Goal: Download file/media

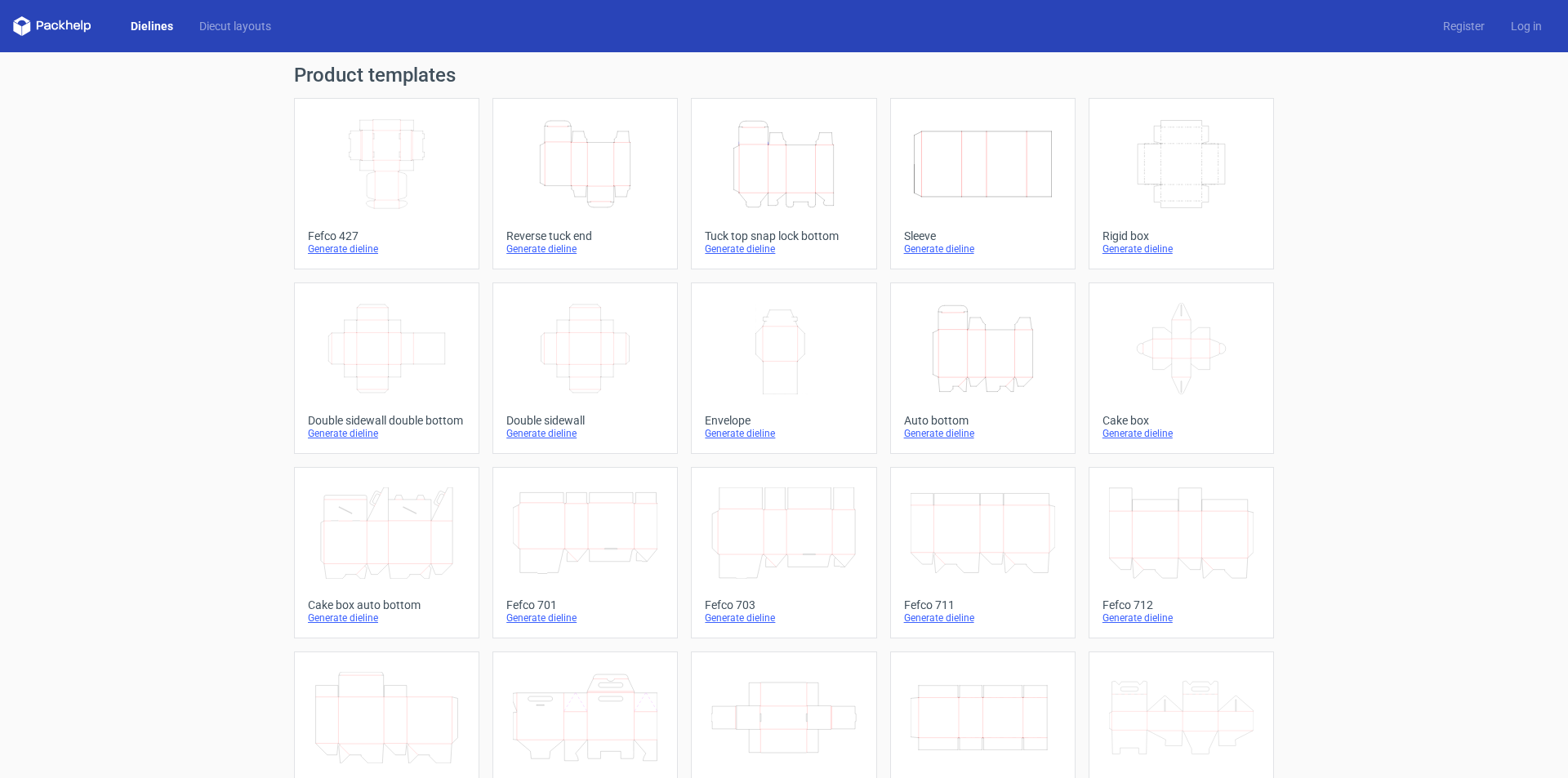
click at [386, 206] on icon "Width Depth Height" at bounding box center [387, 164] width 145 height 92
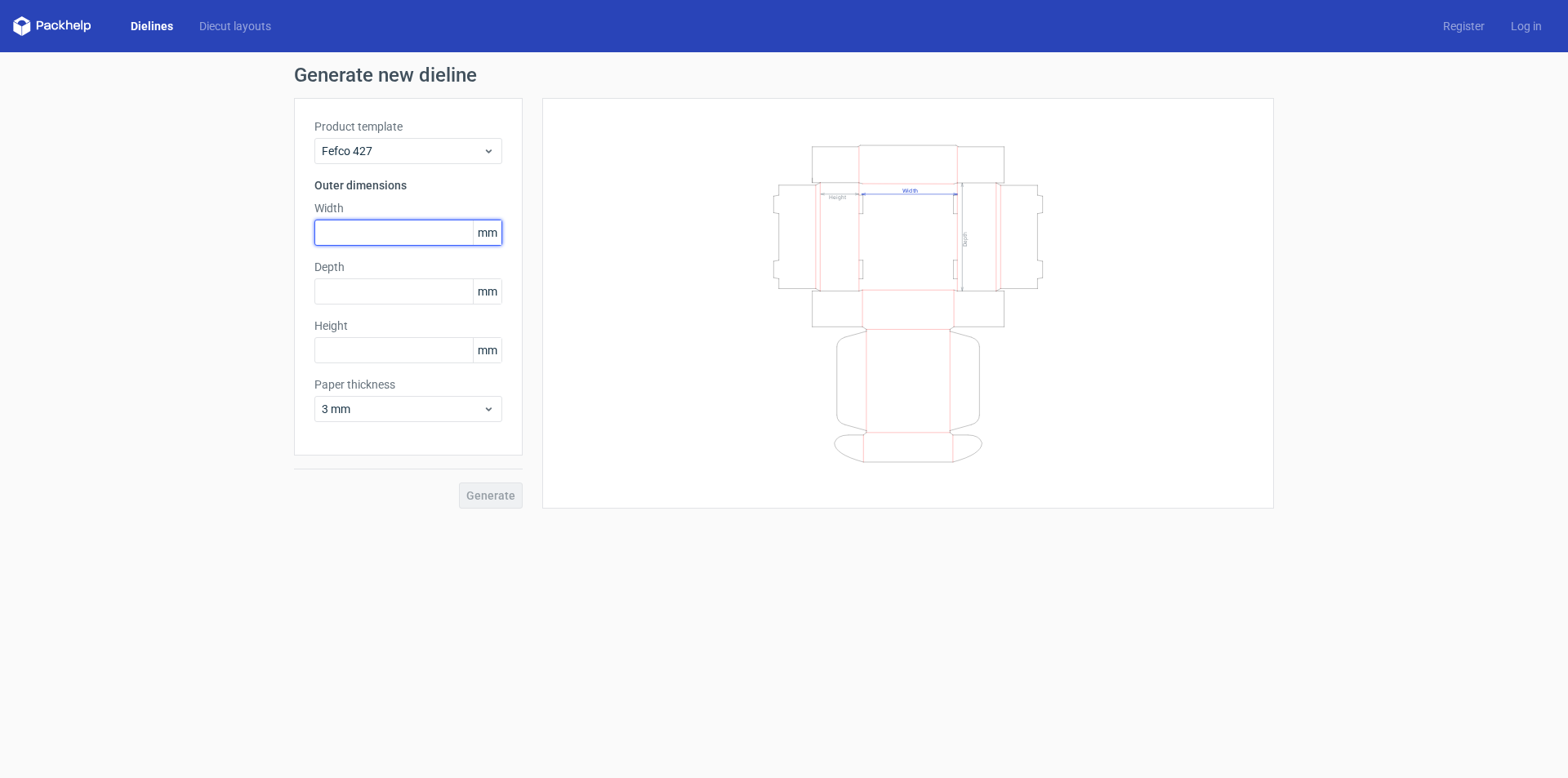
click at [373, 223] on input "text" at bounding box center [408, 233] width 188 height 27
type input "250"
click at [398, 295] on input "text" at bounding box center [408, 291] width 188 height 27
type input "250"
click at [356, 348] on input "text" at bounding box center [408, 350] width 188 height 27
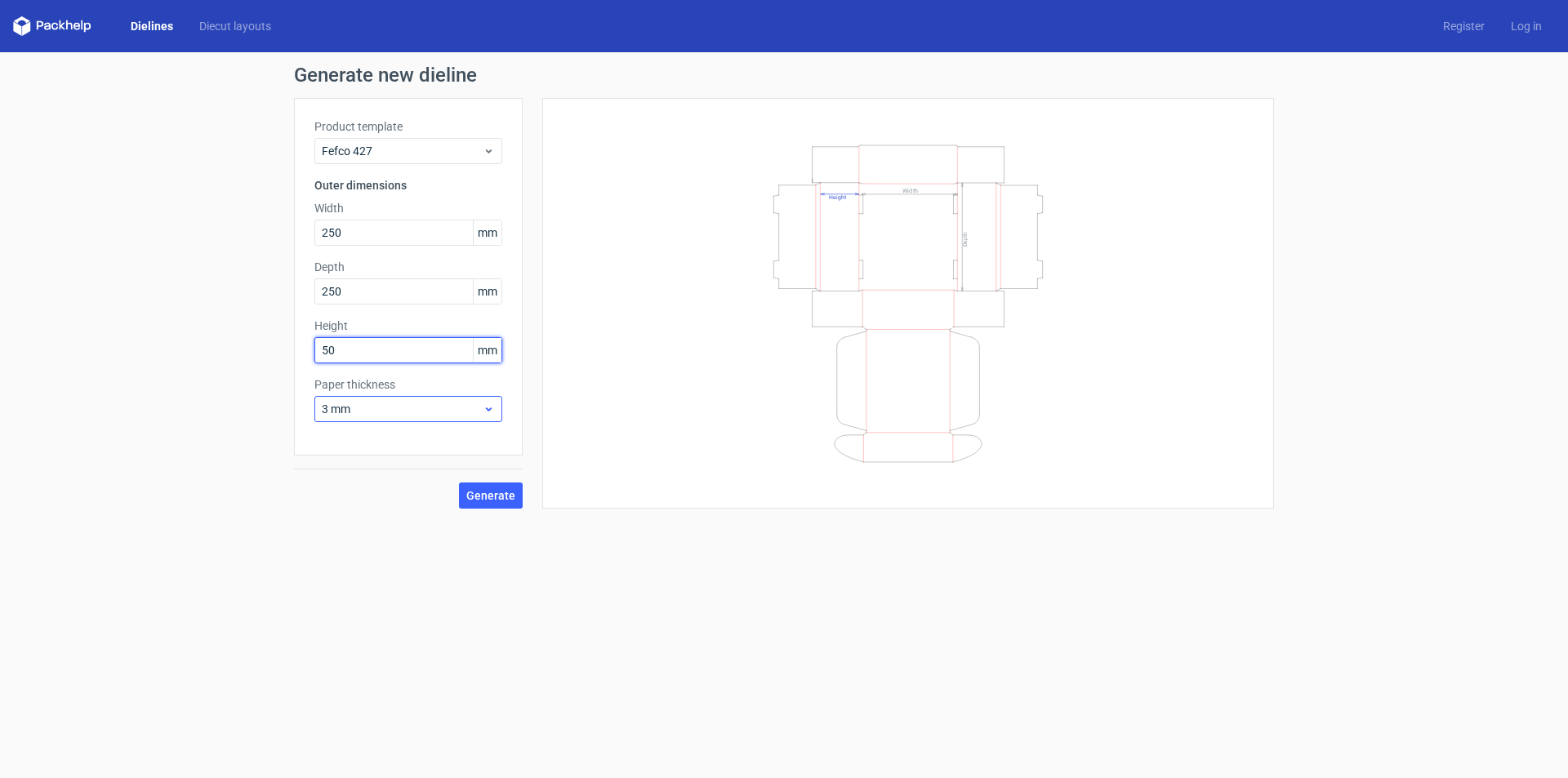
type input "50"
click at [489, 409] on use at bounding box center [489, 409] width 6 height 4
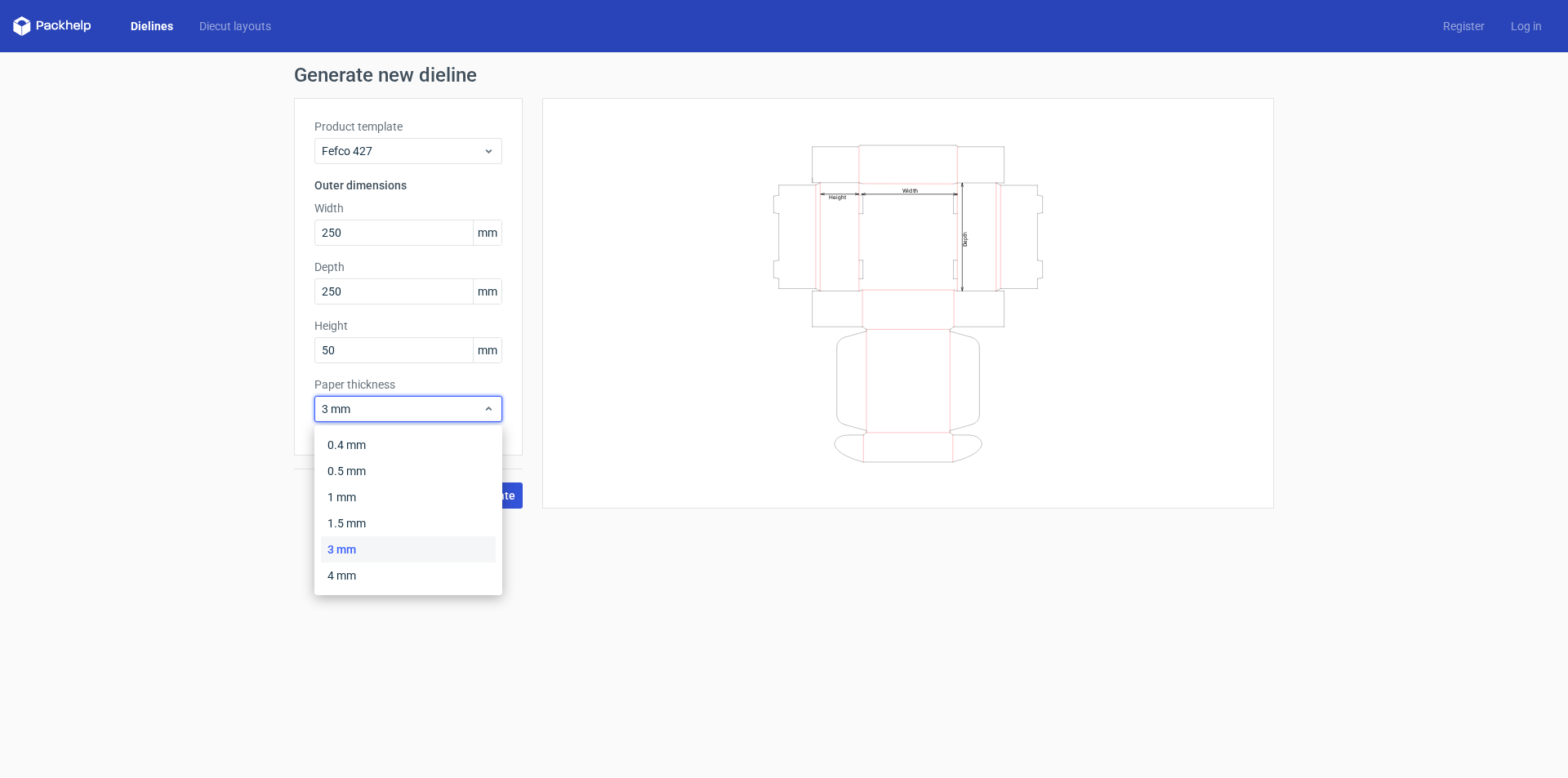
click at [512, 491] on span "Generate" at bounding box center [491, 495] width 49 height 11
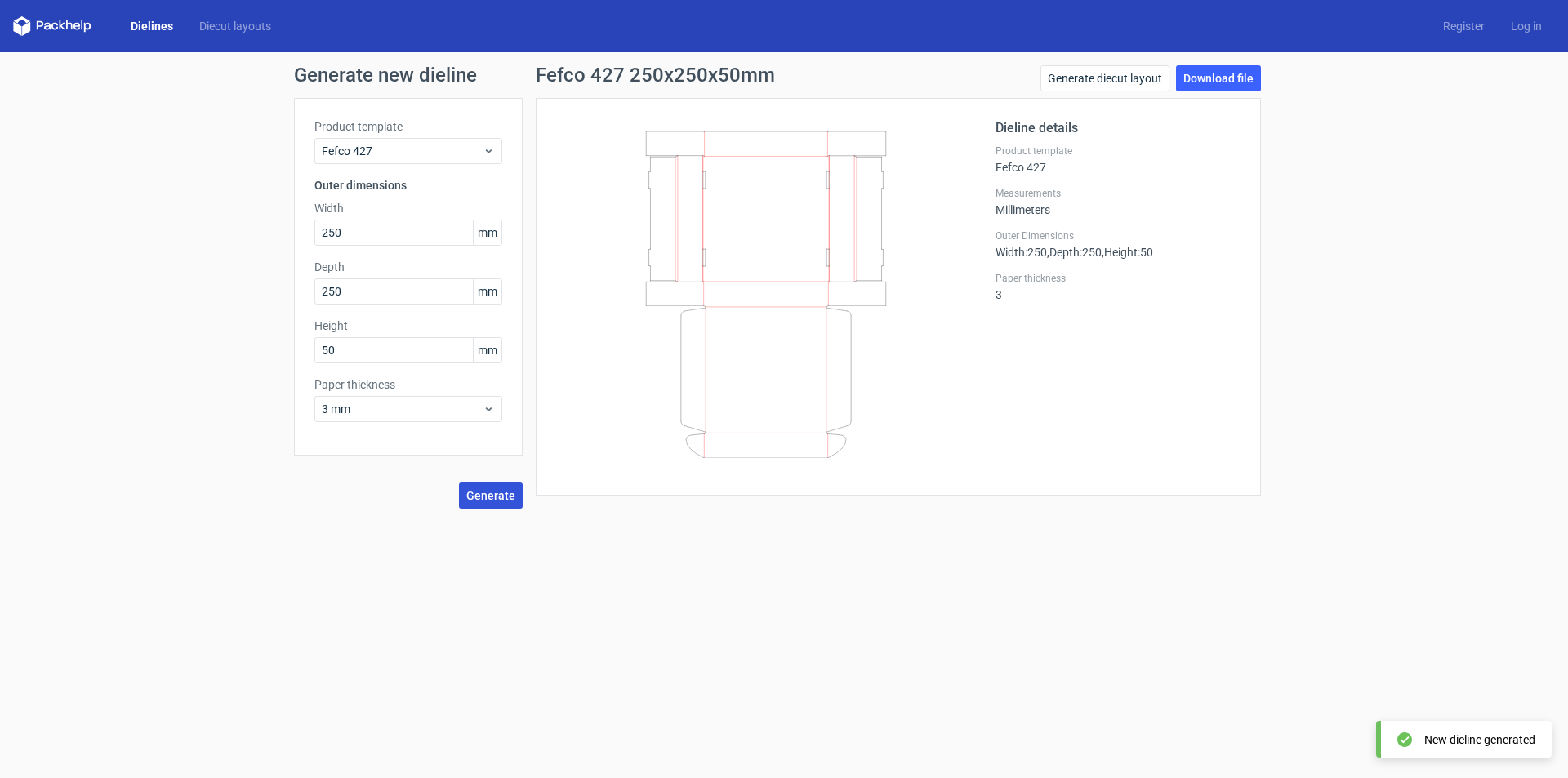
click at [502, 493] on span "Generate" at bounding box center [491, 495] width 49 height 11
click at [1219, 79] on link "Download file" at bounding box center [1219, 78] width 85 height 27
click at [52, 25] on icon at bounding box center [54, 27] width 6 height 7
click at [48, 23] on icon at bounding box center [47, 27] width 6 height 7
click at [899, 45] on div "Dielines Diecut layouts Register Log in" at bounding box center [784, 26] width 1568 height 52
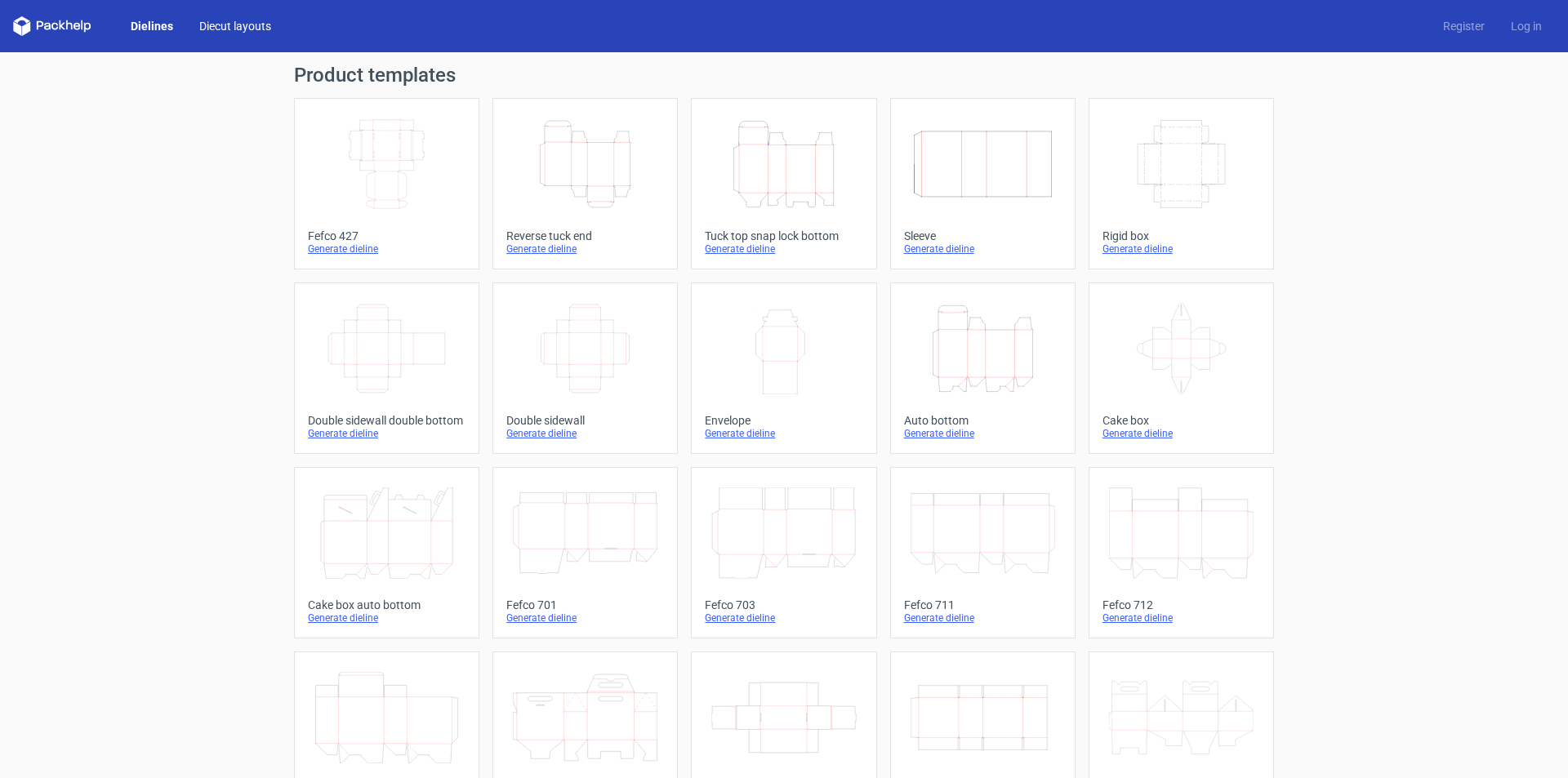
click at [230, 24] on link "Diecut layouts" at bounding box center [235, 27] width 98 height 16
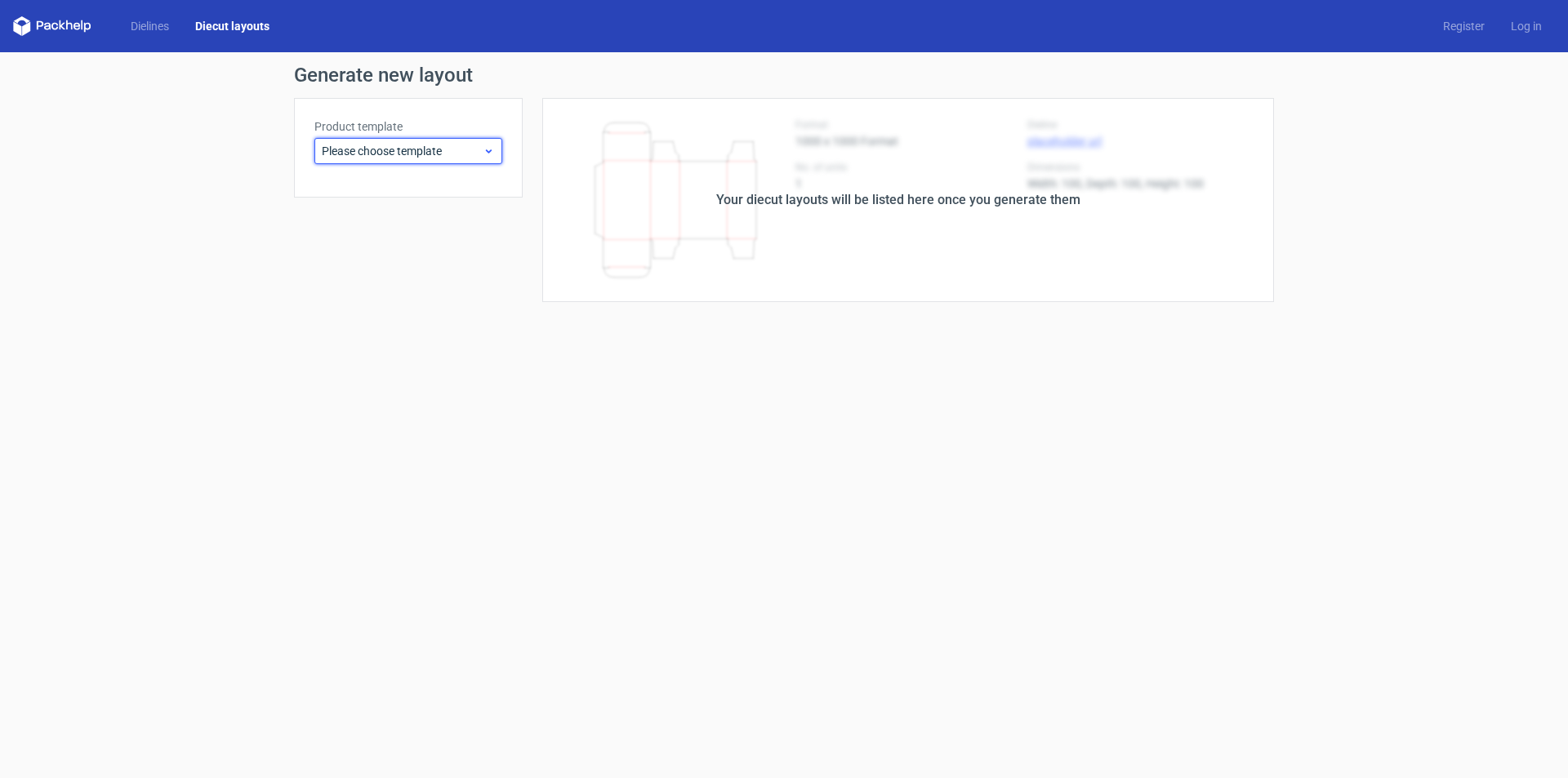
click at [495, 148] on div "Please choose template" at bounding box center [408, 151] width 188 height 27
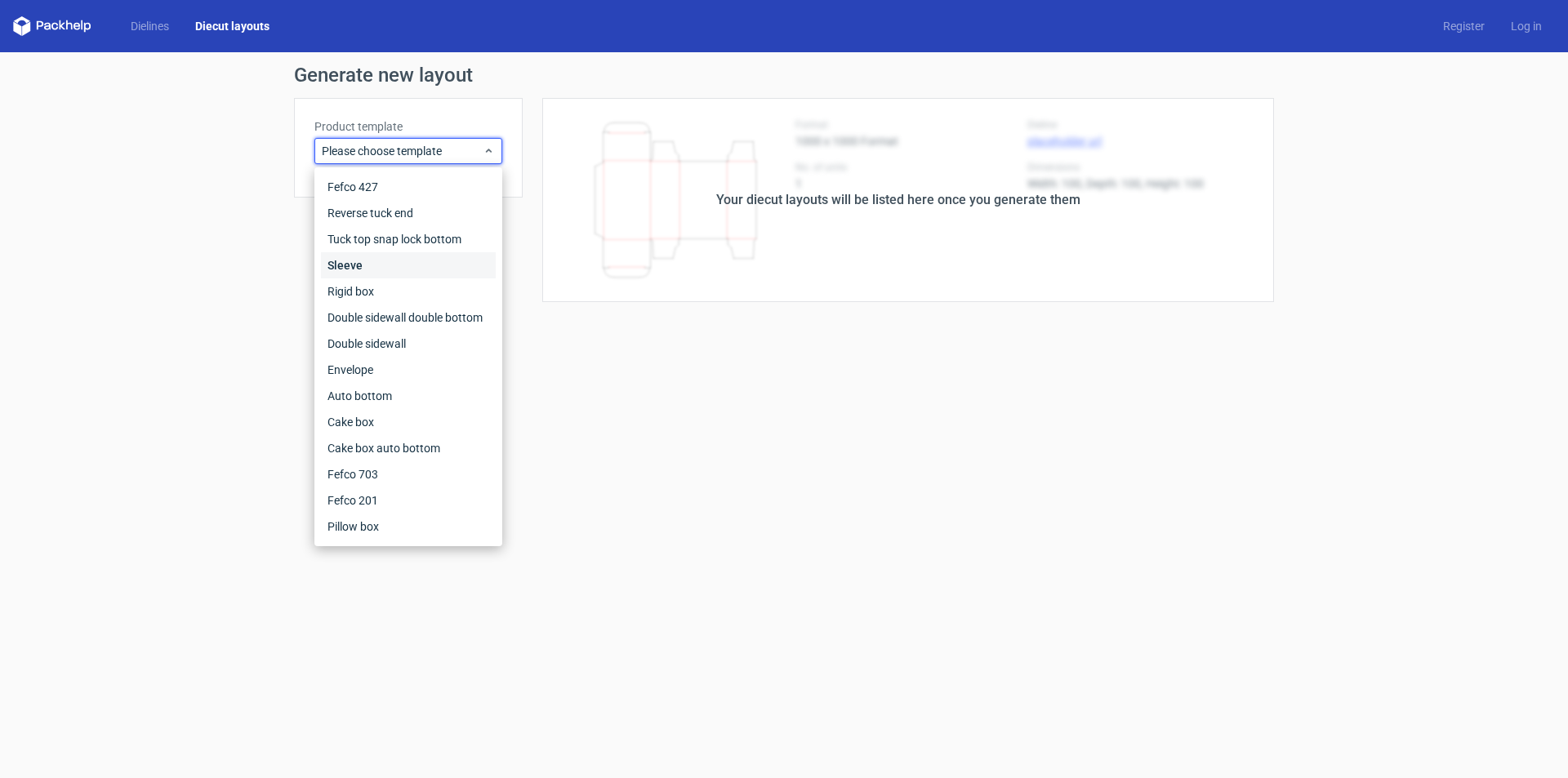
click at [354, 256] on div "Sleeve" at bounding box center [408, 265] width 175 height 27
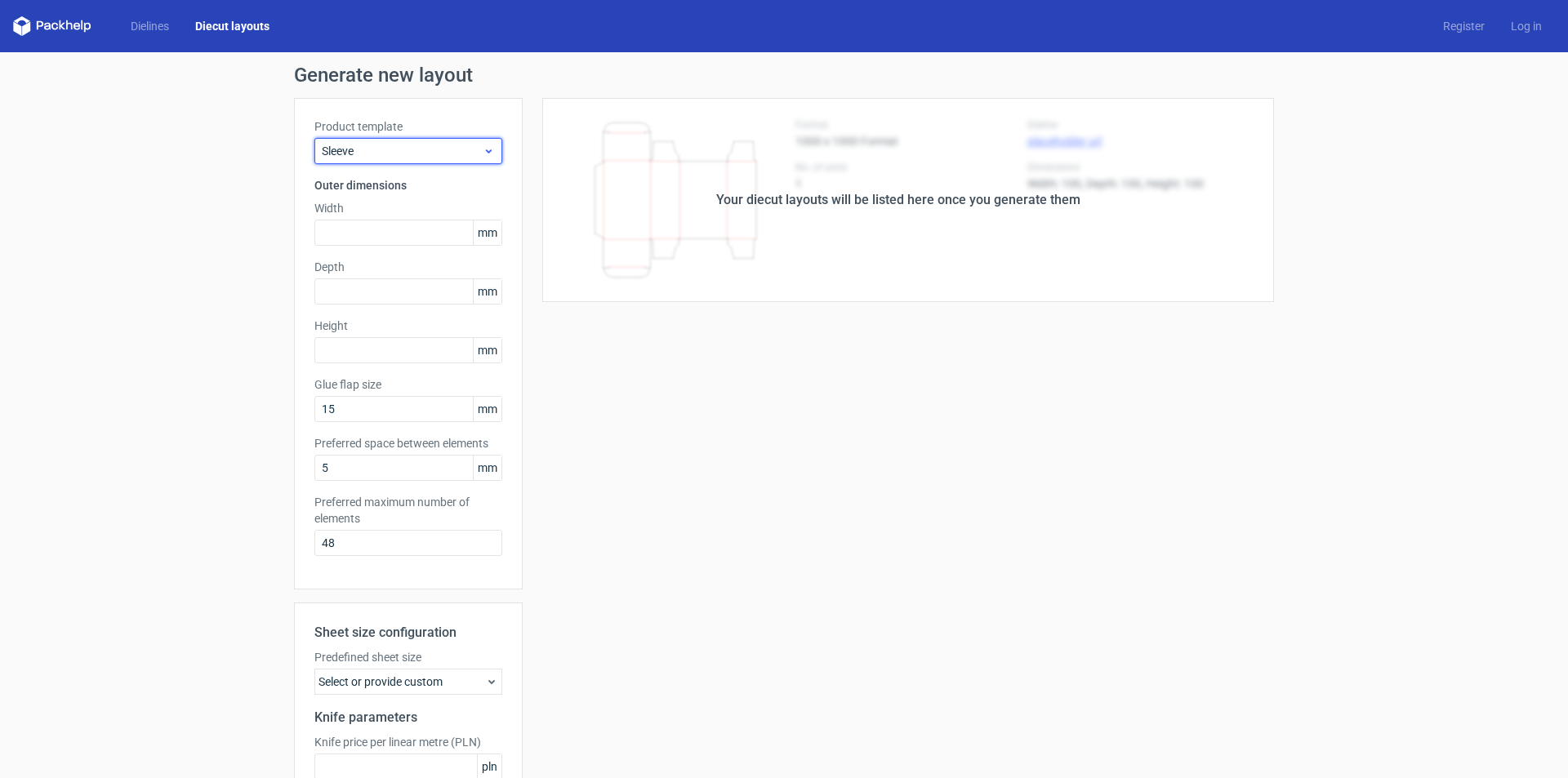
click at [482, 153] on icon at bounding box center [488, 151] width 12 height 13
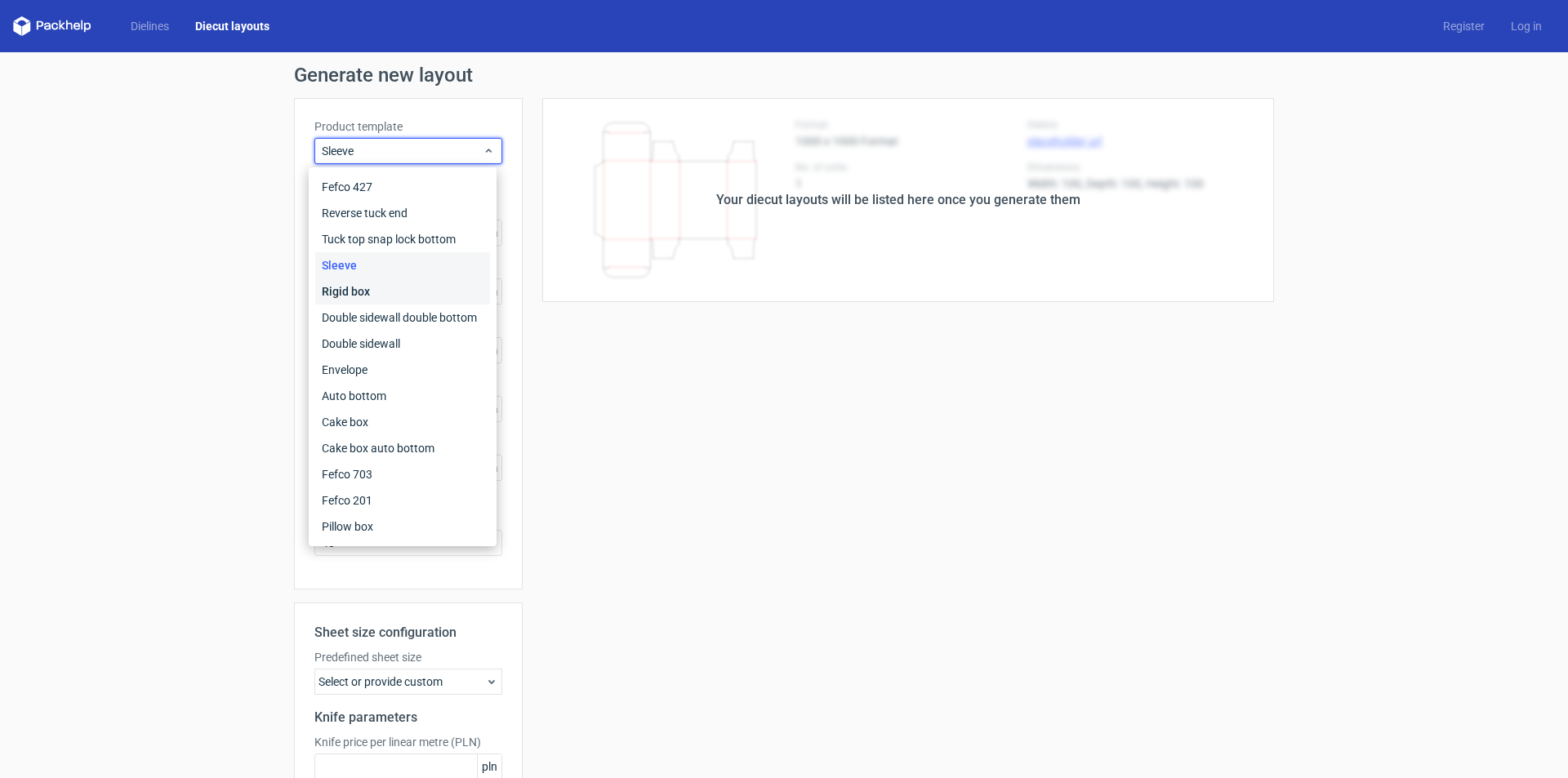
click at [349, 290] on div "Rigid box" at bounding box center [403, 291] width 175 height 27
